Goal: Task Accomplishment & Management: Use online tool/utility

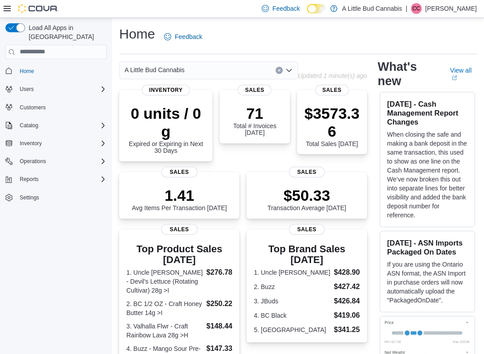
click at [292, 69] on div "A Little Bud Cannabis" at bounding box center [208, 70] width 179 height 18
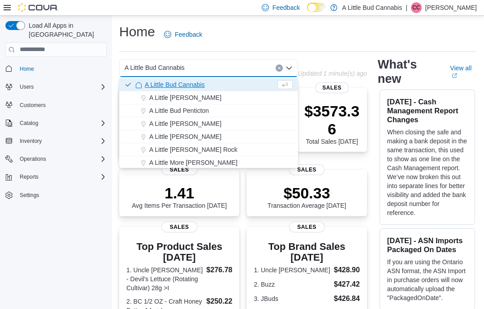
click at [213, 129] on button "A Little [PERSON_NAME]" at bounding box center [208, 123] width 179 height 13
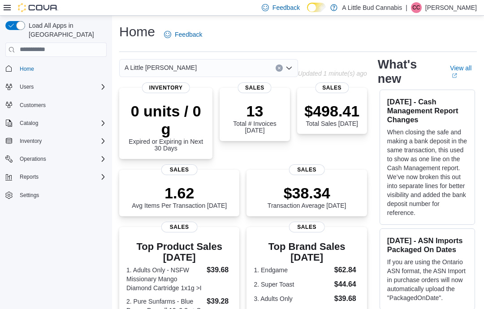
click at [104, 136] on div "Inventory" at bounding box center [61, 141] width 90 height 11
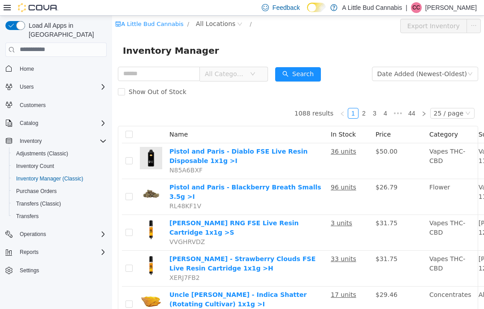
click at [213, 21] on span "All Locations" at bounding box center [215, 23] width 39 height 10
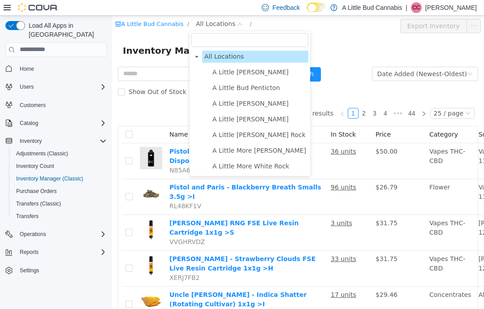
click at [270, 103] on span "A Little [PERSON_NAME]" at bounding box center [250, 102] width 76 height 7
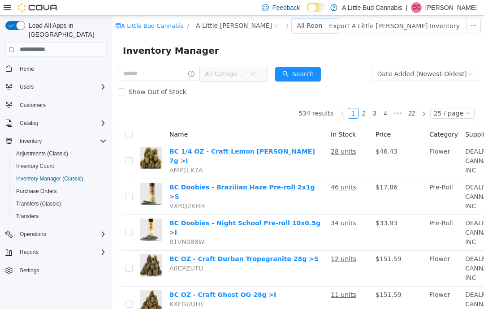
click at [303, 24] on div "All Rooms" at bounding box center [311, 24] width 31 height 13
click at [311, 56] on li "Fullfillment" at bounding box center [311, 58] width 54 height 14
click at [245, 73] on span "All Categories" at bounding box center [225, 73] width 41 height 9
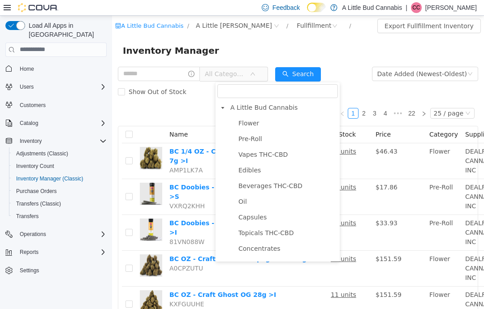
click at [256, 120] on span "Flower" at bounding box center [248, 122] width 21 height 7
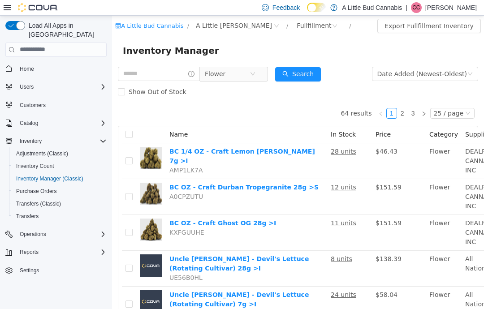
click at [268, 68] on span "Flower" at bounding box center [234, 73] width 68 height 15
click at [255, 75] on icon "icon: close-circle" at bounding box center [252, 73] width 5 height 5
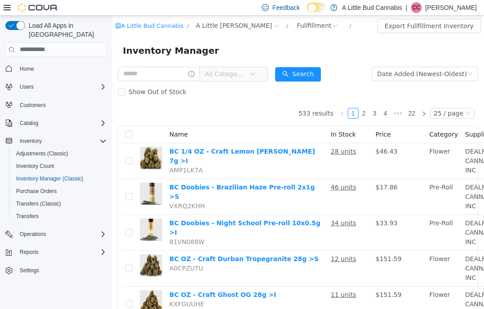
click at [244, 74] on span "All Categories" at bounding box center [225, 73] width 41 height 9
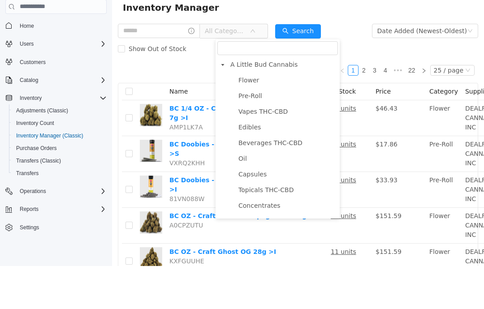
scroll to position [13, 0]
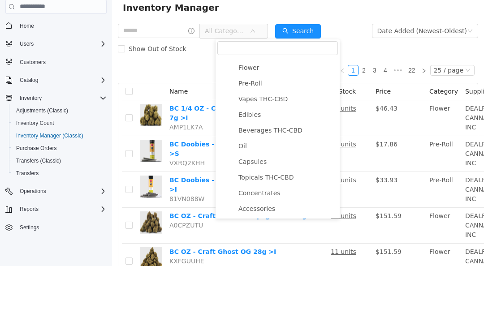
click at [254, 86] on span "Pre-Roll" at bounding box center [250, 83] width 24 height 7
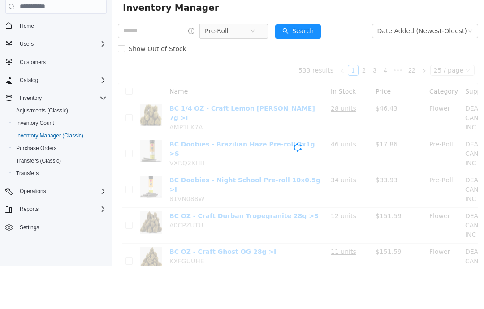
scroll to position [36, 0]
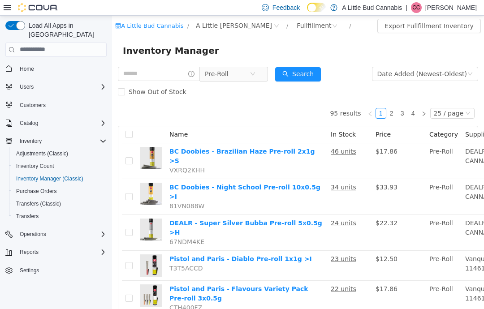
click at [249, 74] on span "Pre-Roll" at bounding box center [227, 73] width 45 height 13
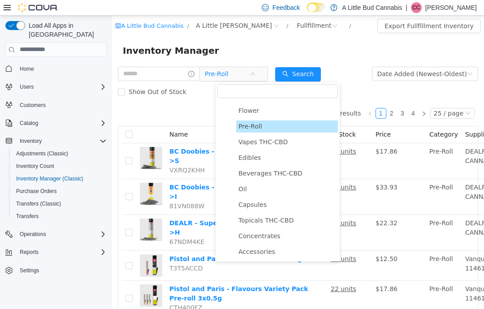
click at [274, 142] on span "Vapes THC-CBD" at bounding box center [262, 141] width 49 height 7
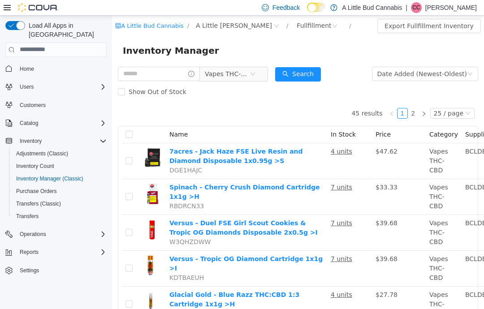
scroll to position [0, 0]
click at [243, 76] on span "Vapes THC-CBD" at bounding box center [227, 73] width 45 height 13
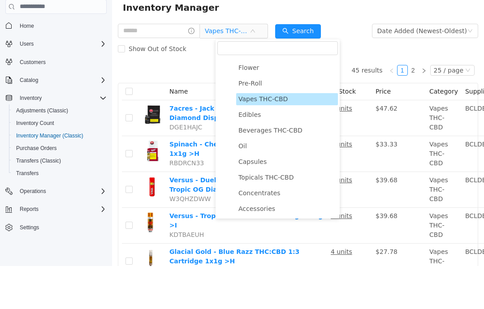
scroll to position [36, 0]
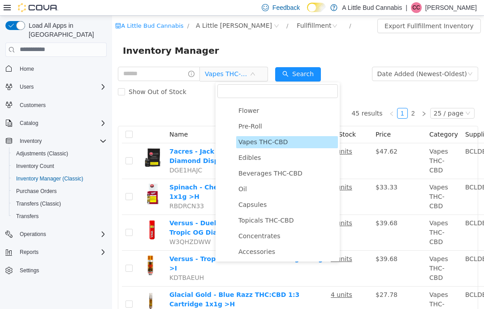
click at [249, 121] on span "Pre-Roll" at bounding box center [287, 126] width 102 height 12
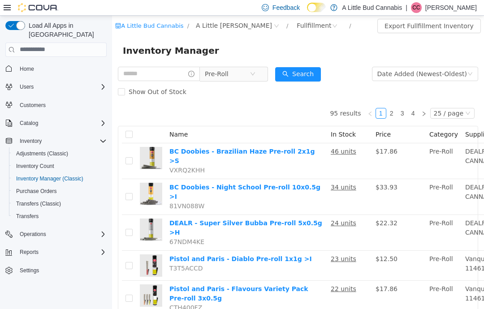
scroll to position [0, 0]
click at [57, 247] on div "Reports" at bounding box center [61, 252] width 90 height 11
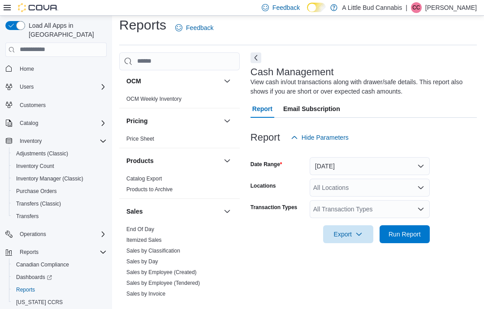
scroll to position [619, 0]
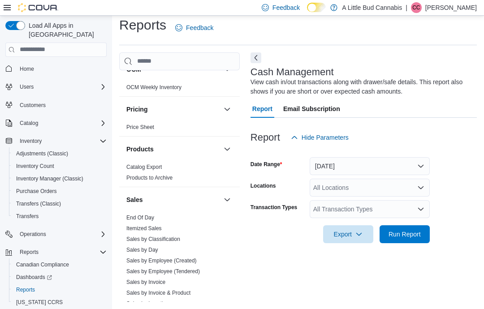
click at [148, 214] on link "End Of Day" at bounding box center [140, 217] width 28 height 6
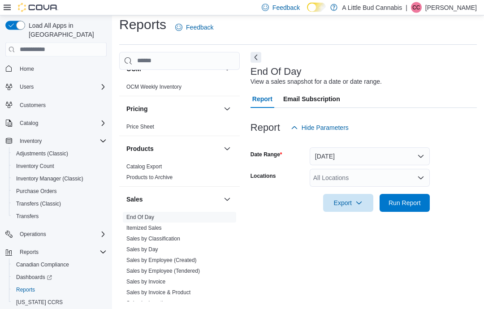
scroll to position [20, 0]
click at [396, 169] on div "All Locations" at bounding box center [369, 178] width 120 height 18
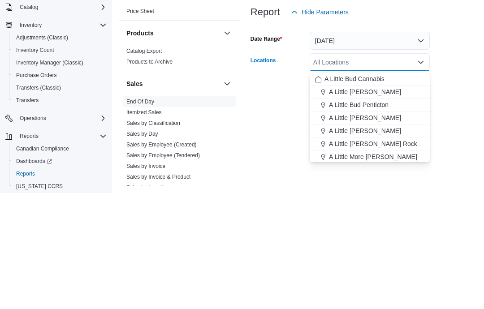
scroll to position [36, 0]
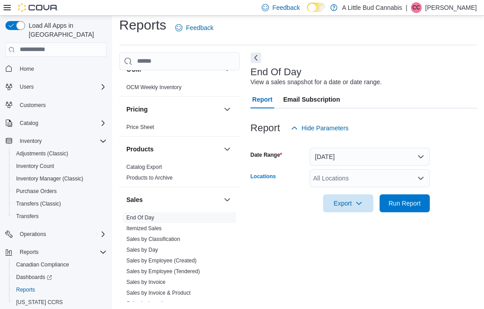
click at [382, 169] on div "All Locations Combo box. Selected. Combo box input. All Locations. Type some te…" at bounding box center [369, 178] width 120 height 18
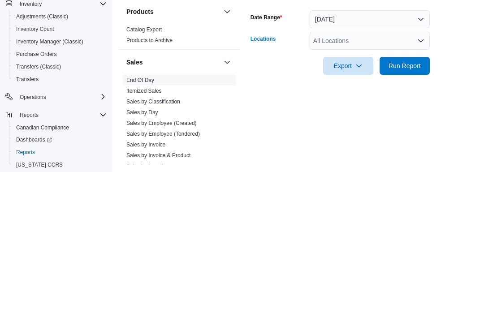
click at [422, 175] on icon "Open list of options" at bounding box center [420, 178] width 7 height 7
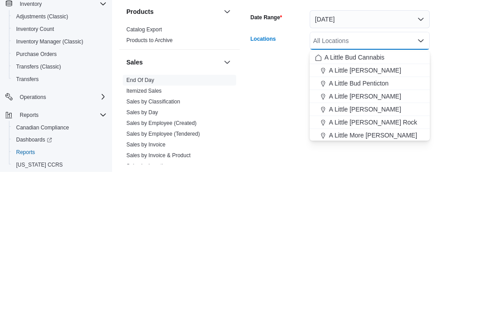
click at [394, 229] on span "A Little [PERSON_NAME]" at bounding box center [365, 233] width 72 height 9
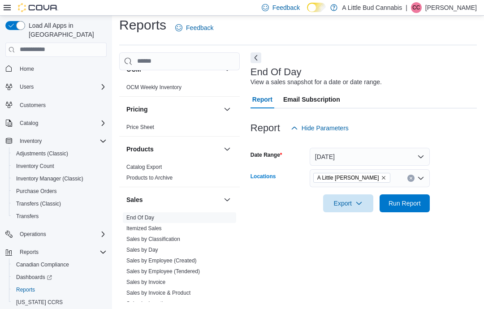
click at [413, 199] on span "Run Report" at bounding box center [404, 203] width 32 height 9
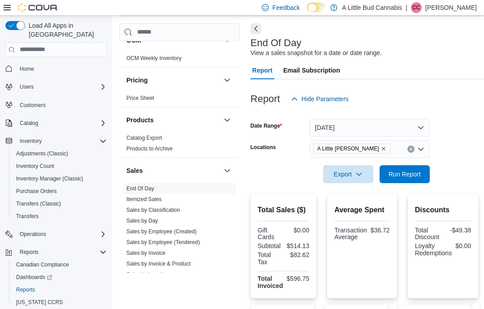
click at [412, 128] on button "[DATE]" at bounding box center [369, 128] width 120 height 18
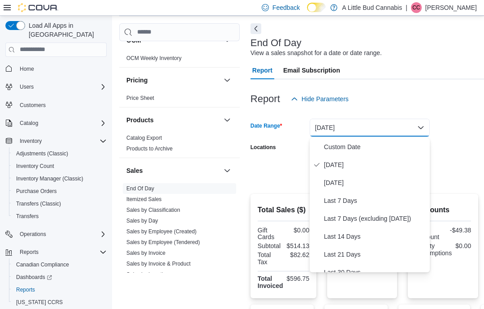
click at [358, 180] on span "[DATE]" at bounding box center [375, 182] width 102 height 11
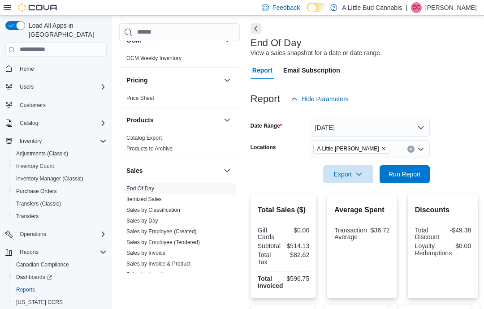
click at [419, 180] on span "Run Report" at bounding box center [404, 174] width 39 height 18
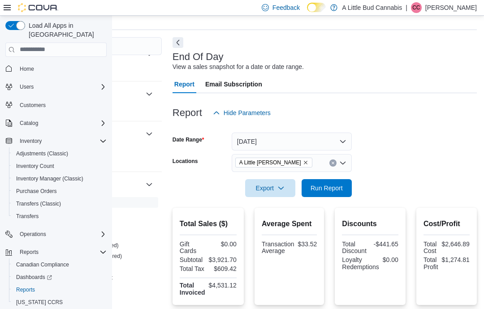
scroll to position [0, 78]
